Goal: Complete application form

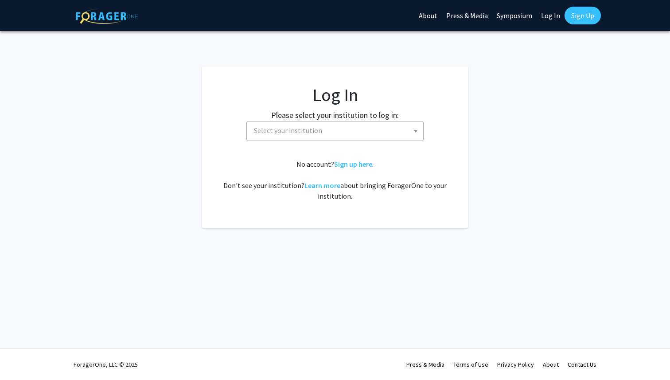
click at [312, 128] on span "Select your institution" at bounding box center [288, 130] width 68 height 9
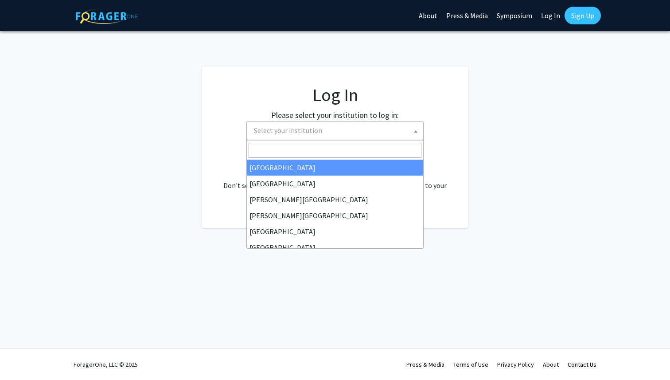
select select "34"
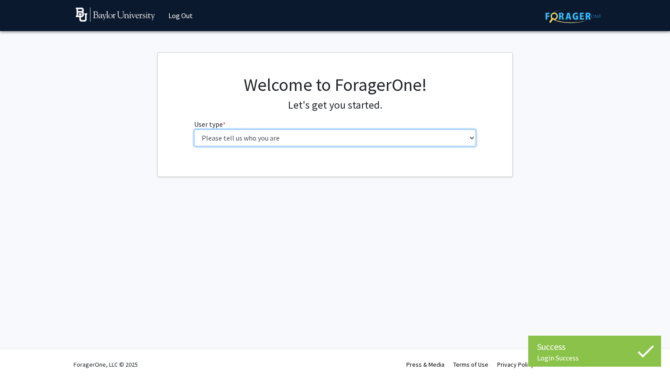
click at [318, 134] on select "Please tell us who you are Undergraduate Student Master's Student Doctoral Cand…" at bounding box center [335, 137] width 282 height 17
select select "1: undergrad"
click at [194, 129] on select "Please tell us who you are Undergraduate Student Master's Student Doctoral Cand…" at bounding box center [335, 137] width 282 height 17
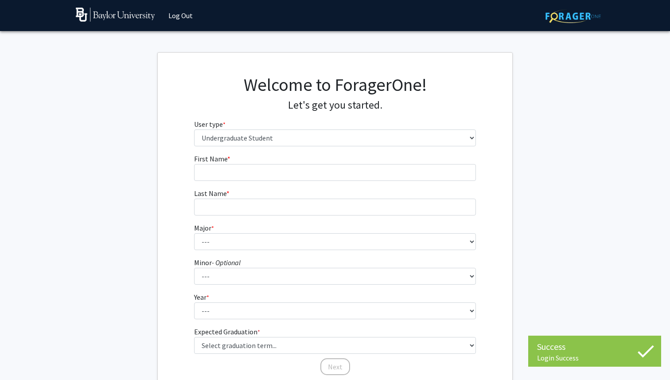
click at [383, 157] on fg-input "First Name * required" at bounding box center [335, 166] width 282 height 27
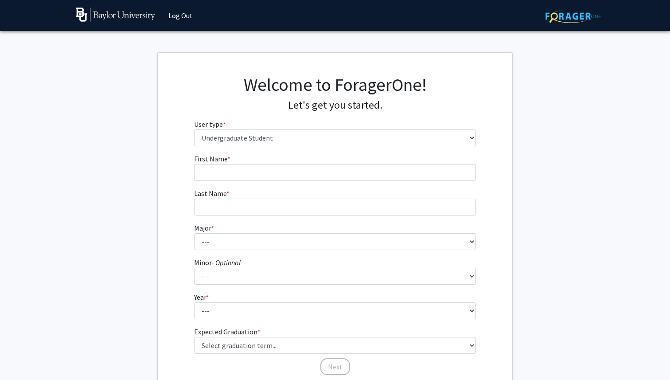
click at [370, 163] on fg-input "First Name * required" at bounding box center [335, 166] width 282 height 27
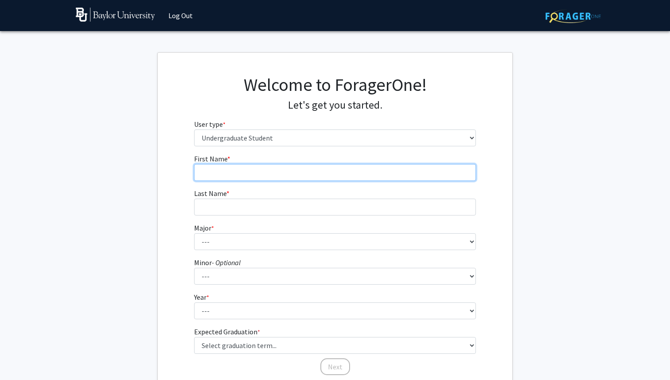
click at [360, 164] on input "First Name * required" at bounding box center [335, 172] width 282 height 17
type input "Monet"
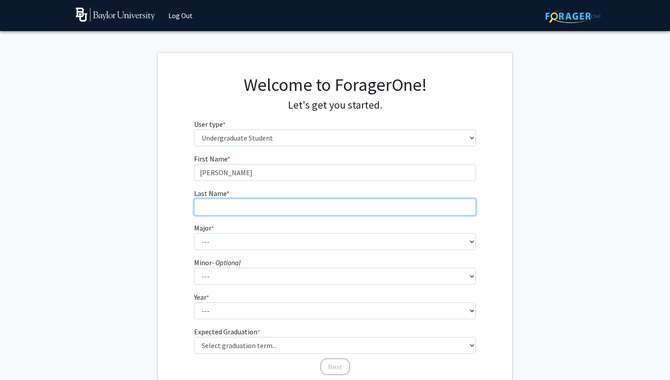
click at [326, 207] on input "Last Name * required" at bounding box center [335, 207] width 282 height 17
type input "Enters"
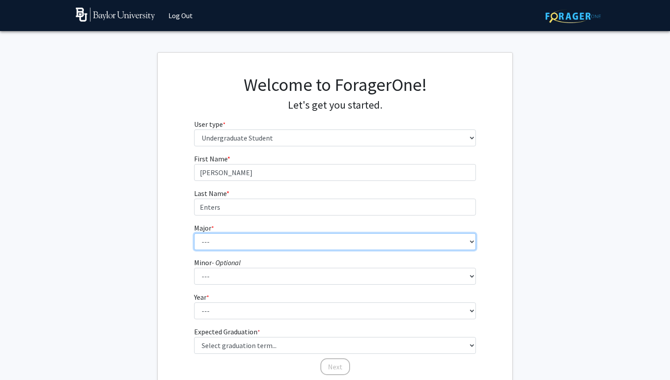
click at [301, 239] on select "--- Accounting American Studies Anthropology Apparel Design & Product Developme…" at bounding box center [335, 241] width 282 height 17
select select "85: 2750"
click at [194, 233] on select "--- Accounting American Studies Anthropology Apparel Design & Product Developme…" at bounding box center [335, 241] width 282 height 17
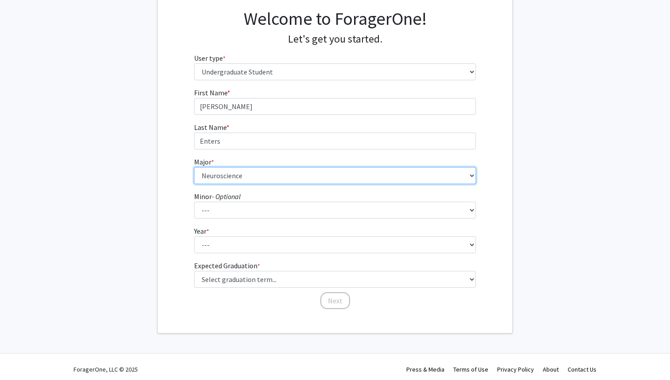
scroll to position [71, 0]
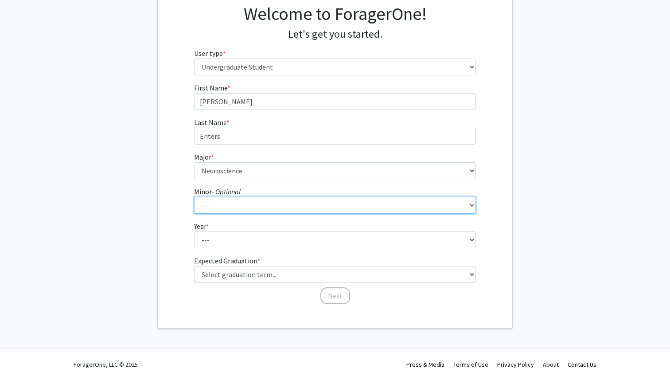
click at [266, 200] on select "--- Advertising American Sign Language American Studies Anthropology Apparel Me…" at bounding box center [335, 205] width 282 height 17
select select "34: 2097"
click at [194, 197] on select "--- Advertising American Sign Language American Studies Anthropology Apparel Me…" at bounding box center [335, 205] width 282 height 17
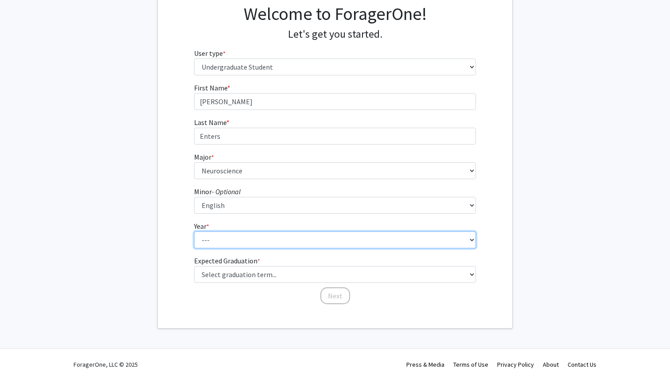
click at [231, 235] on select "--- First-year Sophomore Junior Senior Postbaccalaureate Certificate" at bounding box center [335, 239] width 282 height 17
select select "4: senior"
click at [194, 231] on select "--- First-year Sophomore Junior Senior Postbaccalaureate Certificate" at bounding box center [335, 239] width 282 height 17
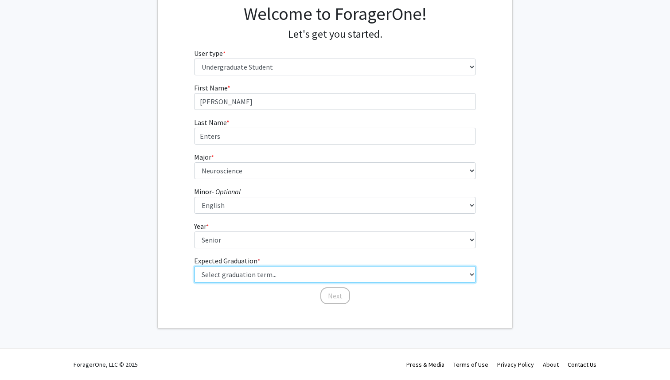
click at [219, 274] on select "Select graduation term... Spring 2025 Summer 2025 Fall 2025 Winter 2025 Spring …" at bounding box center [335, 274] width 282 height 17
select select "5: spring_2026"
click at [194, 266] on select "Select graduation term... Spring 2025 Summer 2025 Fall 2025 Winter 2025 Spring …" at bounding box center [335, 274] width 282 height 17
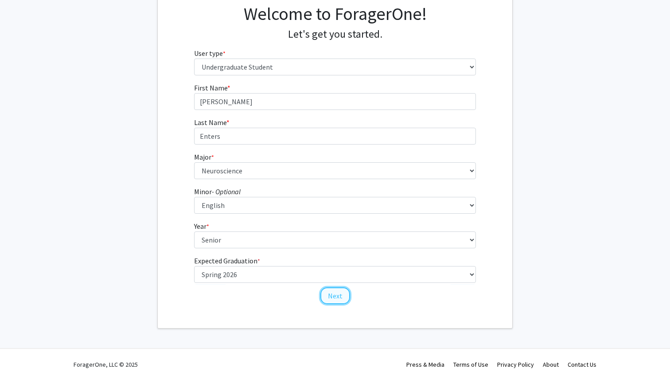
click at [328, 295] on button "Next" at bounding box center [336, 295] width 30 height 17
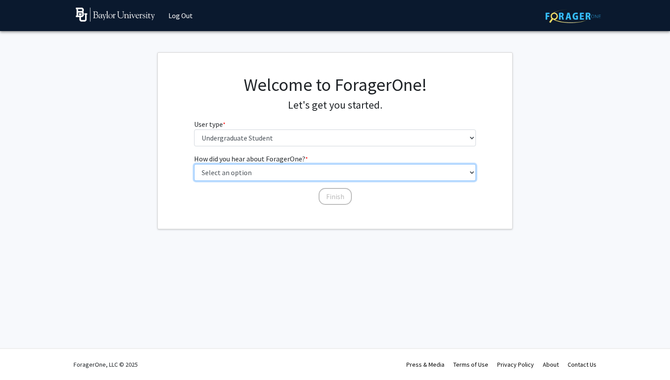
click at [295, 168] on select "Select an option Peer/student recommendation Faculty/staff recommendation Unive…" at bounding box center [335, 172] width 282 height 17
select select "3: university_website"
click at [194, 164] on select "Select an option Peer/student recommendation Faculty/staff recommendation Unive…" at bounding box center [335, 172] width 282 height 17
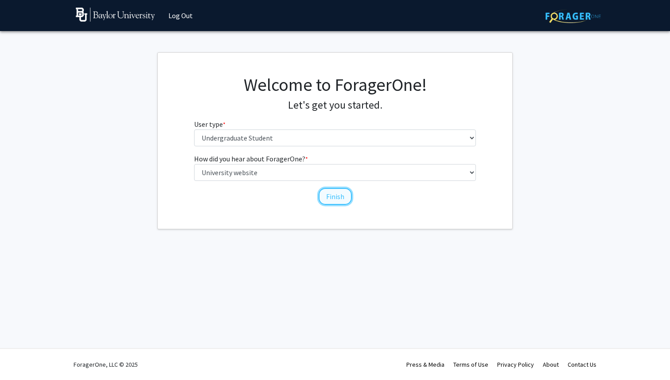
click at [334, 201] on button "Finish" at bounding box center [335, 196] width 33 height 17
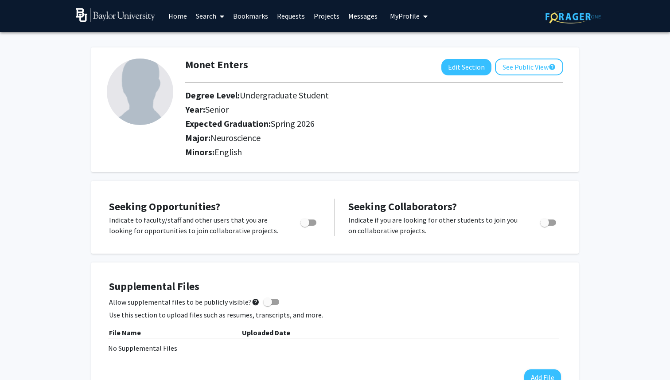
click at [315, 219] on label "Toggle" at bounding box center [307, 222] width 20 height 11
click at [305, 226] on input "Are you actively seeking opportunities?" at bounding box center [305, 226] width 0 height 0
checkbox input "true"
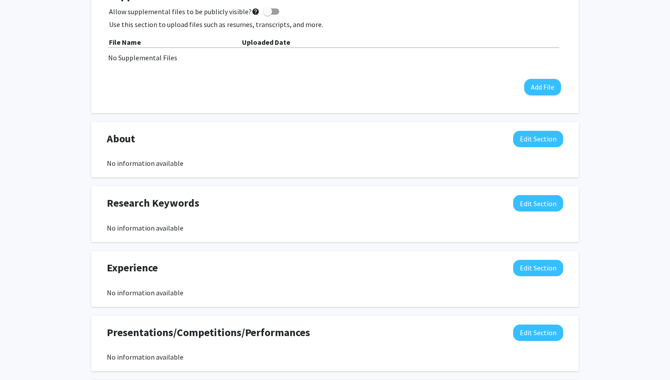
scroll to position [292, 0]
